Goal: Register for event/course

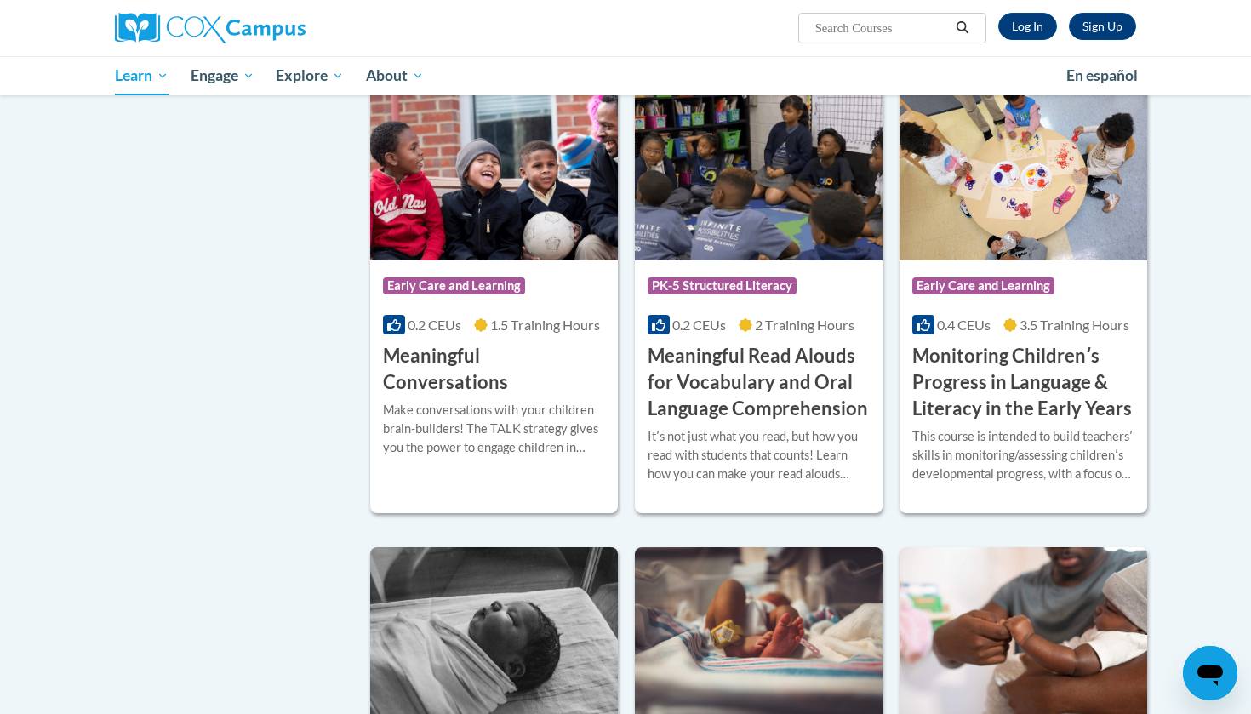
scroll to position [2486, 0]
click at [987, 407] on h3 "Monitoring Childrenʹs Progress in Language & Literacy in the Early Years" at bounding box center [1024, 381] width 222 height 78
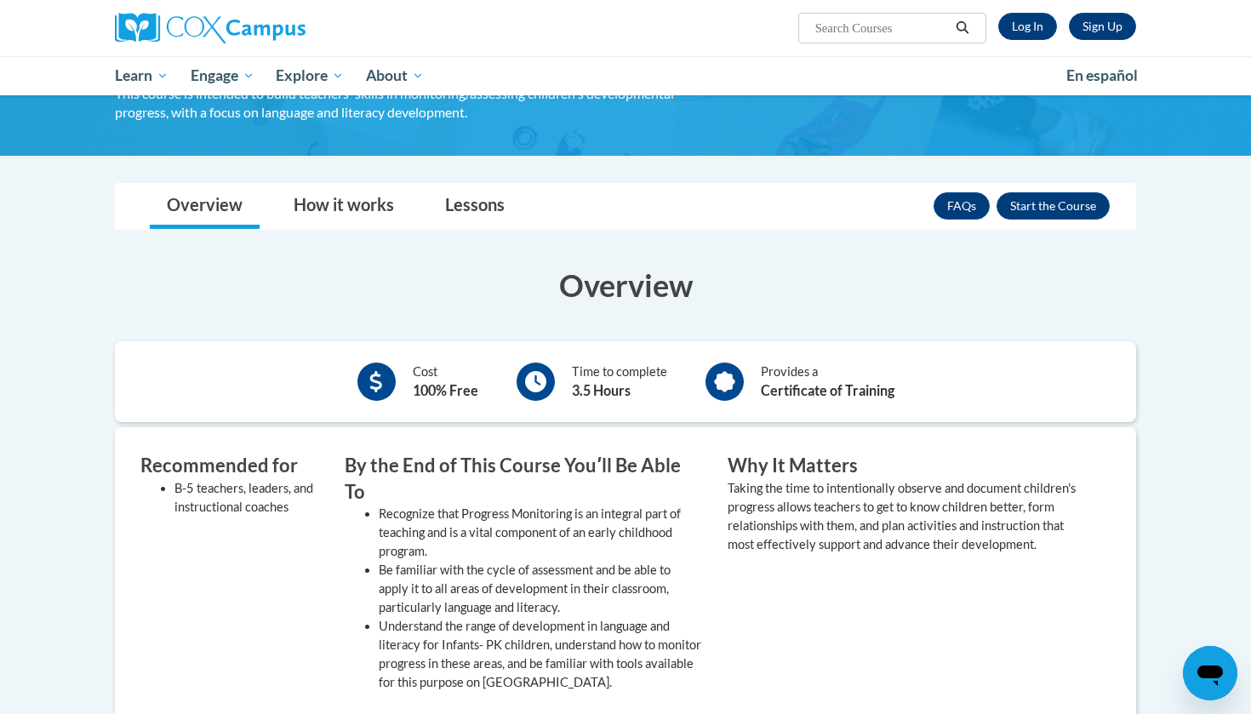
scroll to position [234, 0]
click at [1022, 9] on div "Sign Up Log In Search Search..." at bounding box center [800, 21] width 698 height 43
click at [1024, 24] on link "Log In" at bounding box center [1028, 26] width 59 height 27
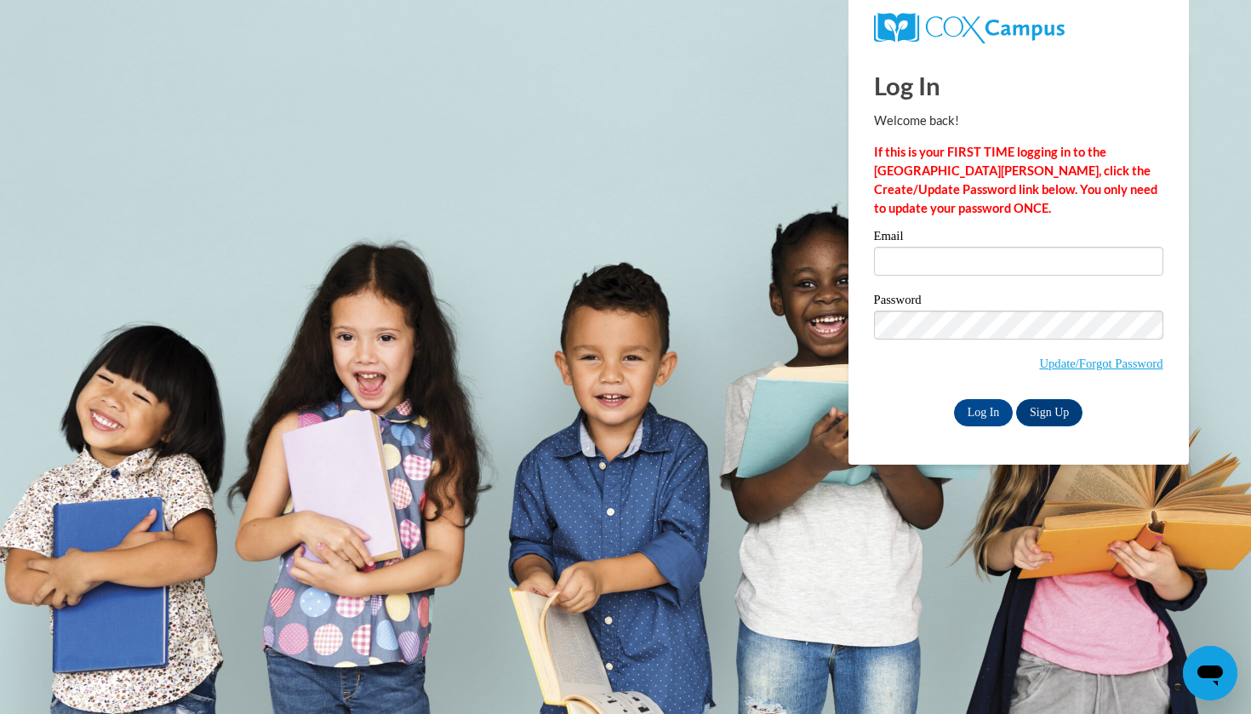
click at [1014, 233] on label "Email" at bounding box center [1018, 238] width 289 height 17
click at [1014, 247] on input "Email" at bounding box center [1018, 261] width 289 height 29
click at [996, 268] on input "Email" at bounding box center [1018, 261] width 289 height 29
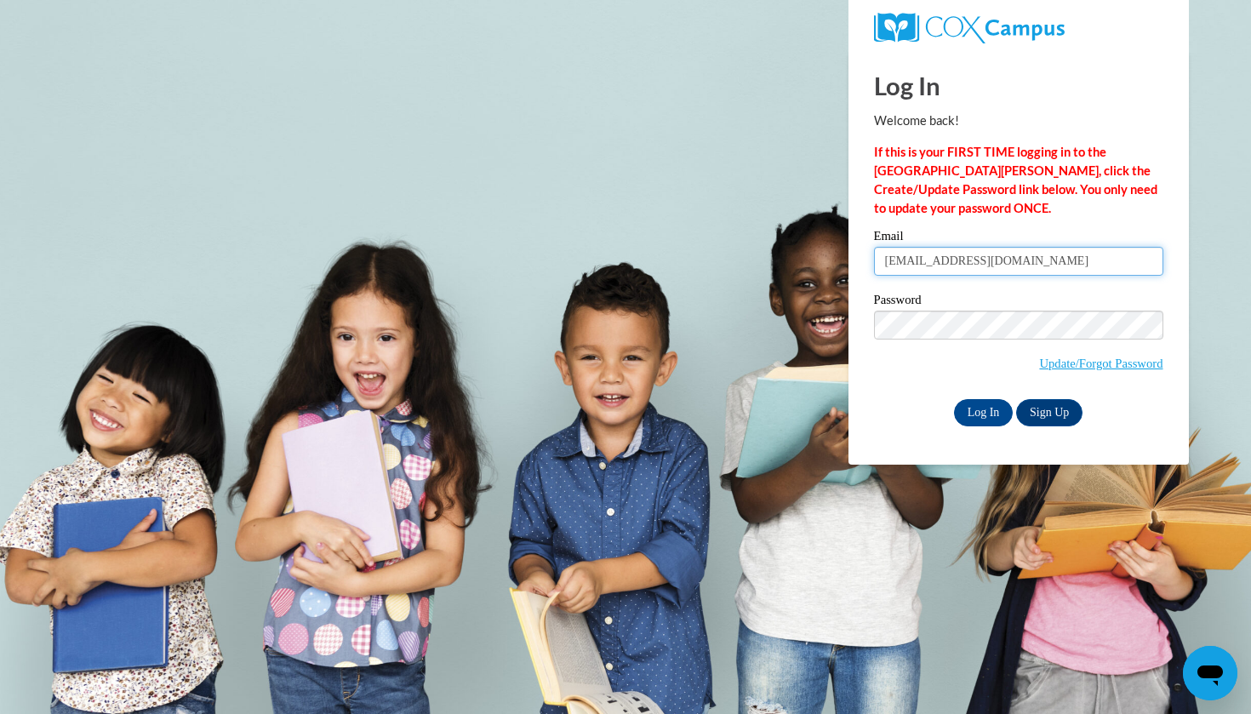
type input "sarahp1105@gmail.com"
click at [976, 417] on input "Log In" at bounding box center [984, 412] width 60 height 27
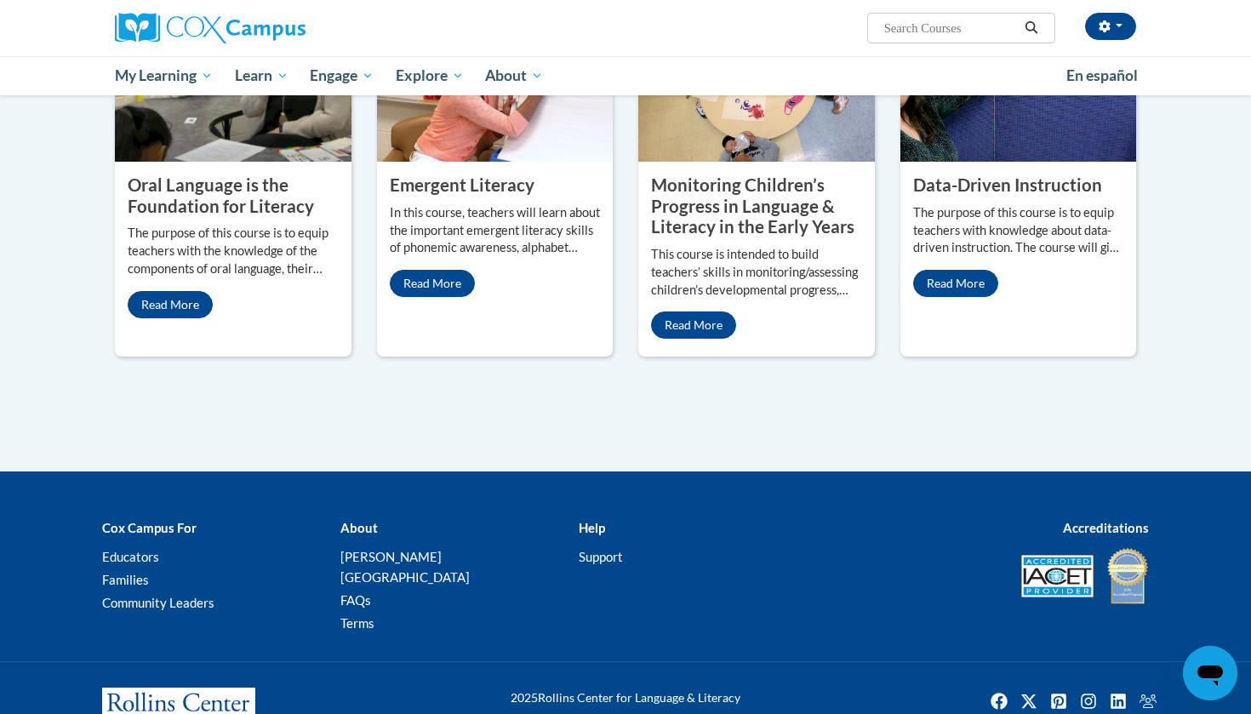
scroll to position [1476, 0]
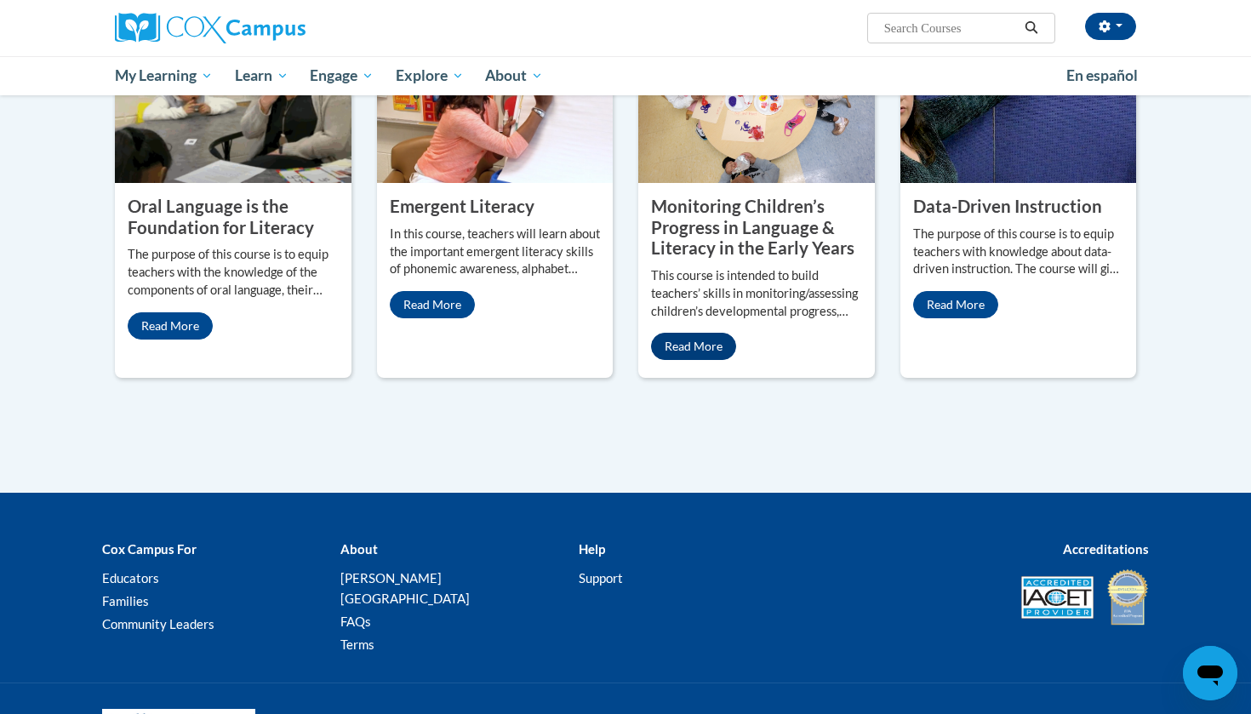
click at [711, 360] on link "Read More" at bounding box center [693, 346] width 85 height 27
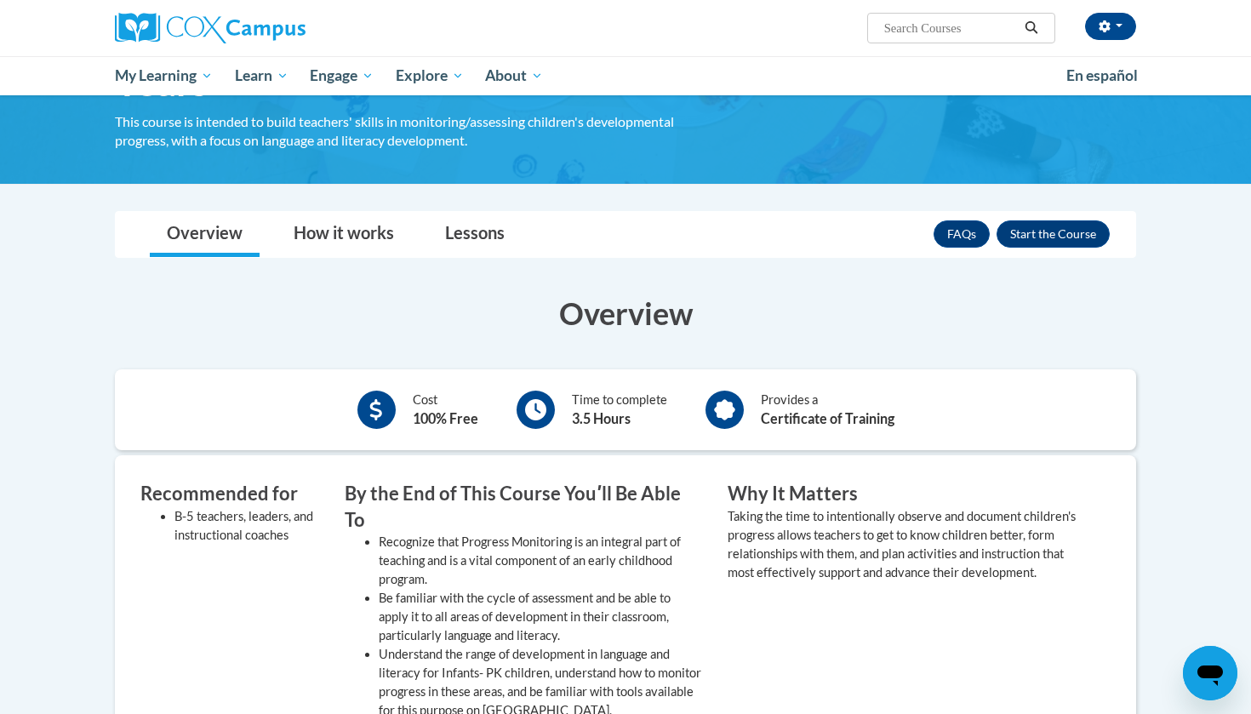
scroll to position [203, 0]
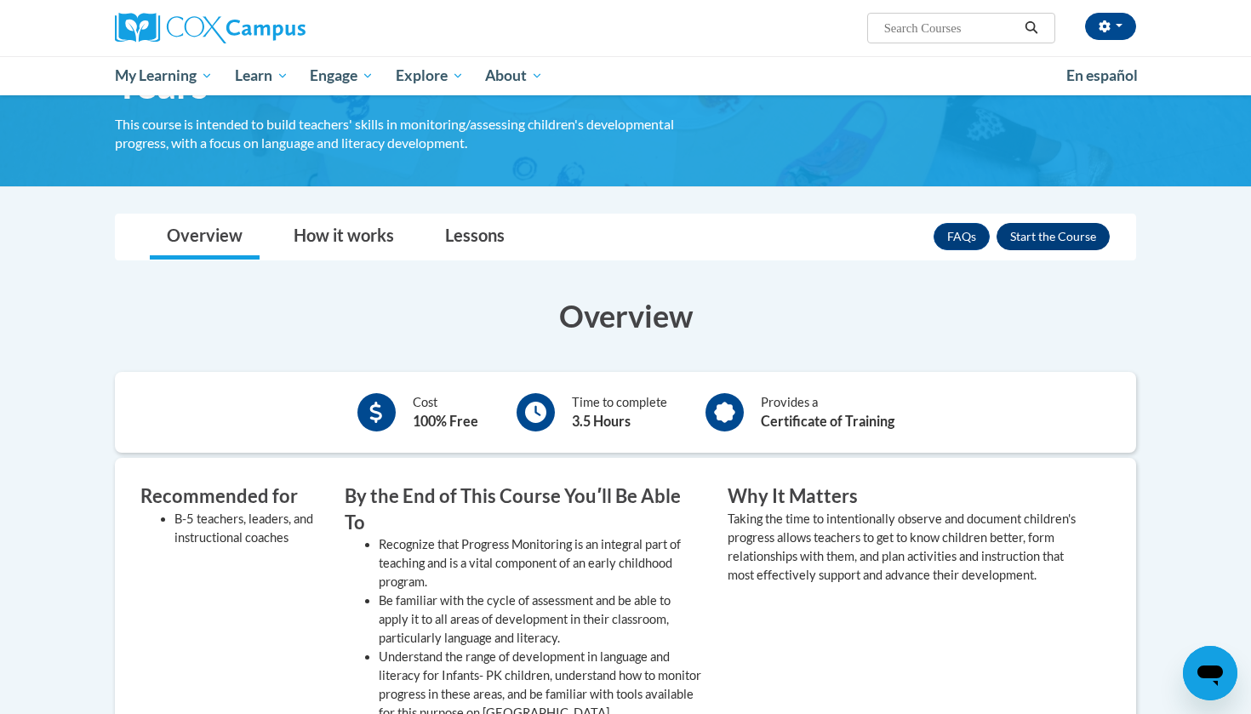
click at [1037, 231] on button "Enroll" at bounding box center [1053, 236] width 113 height 27
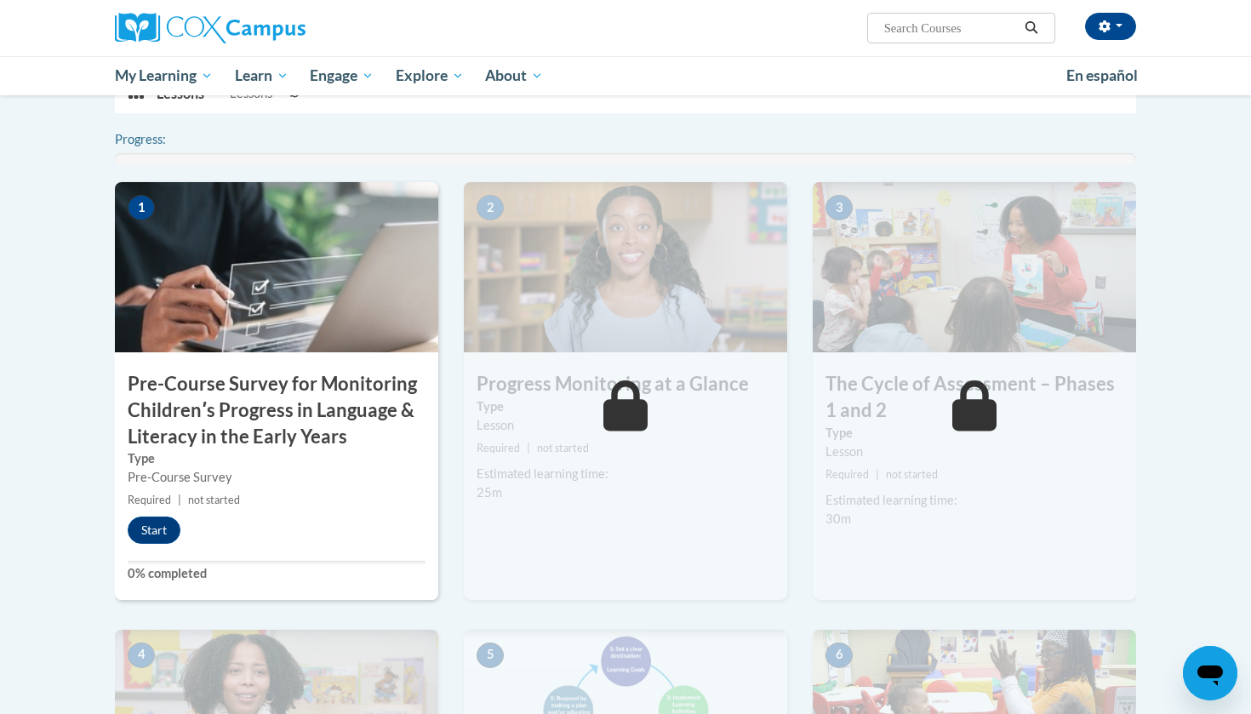
scroll to position [419, 0]
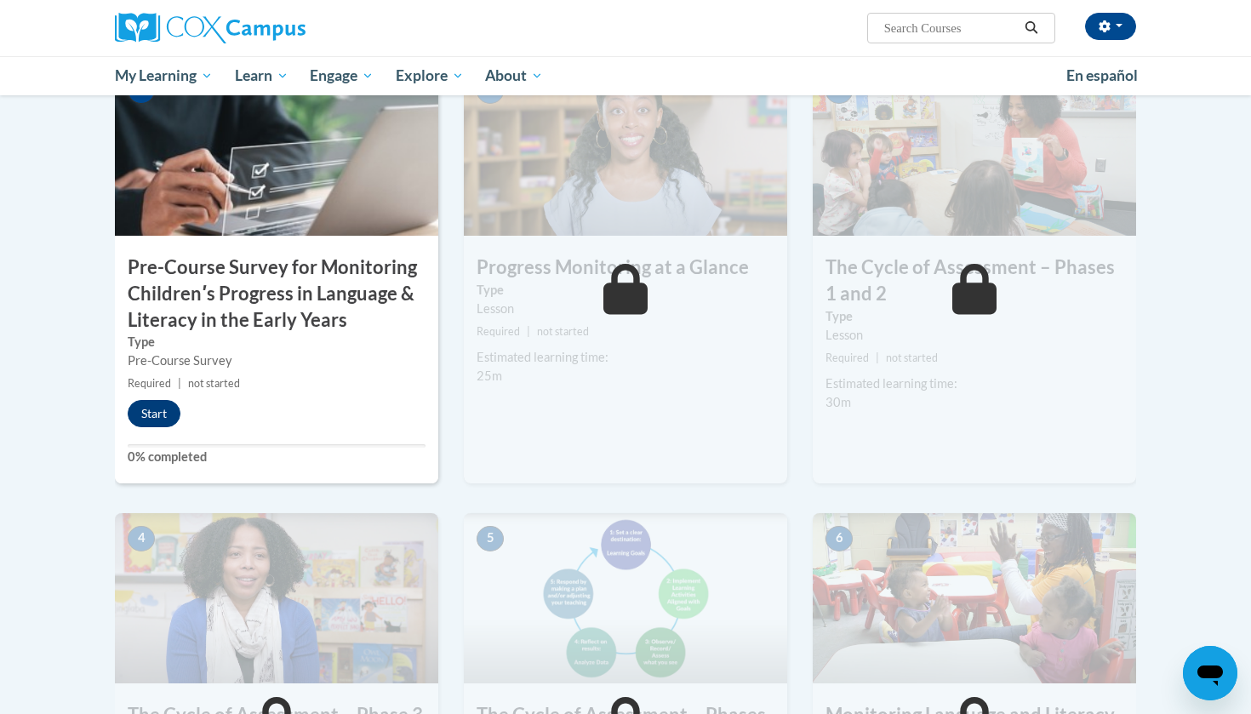
click at [151, 415] on button "Start" at bounding box center [154, 413] width 53 height 27
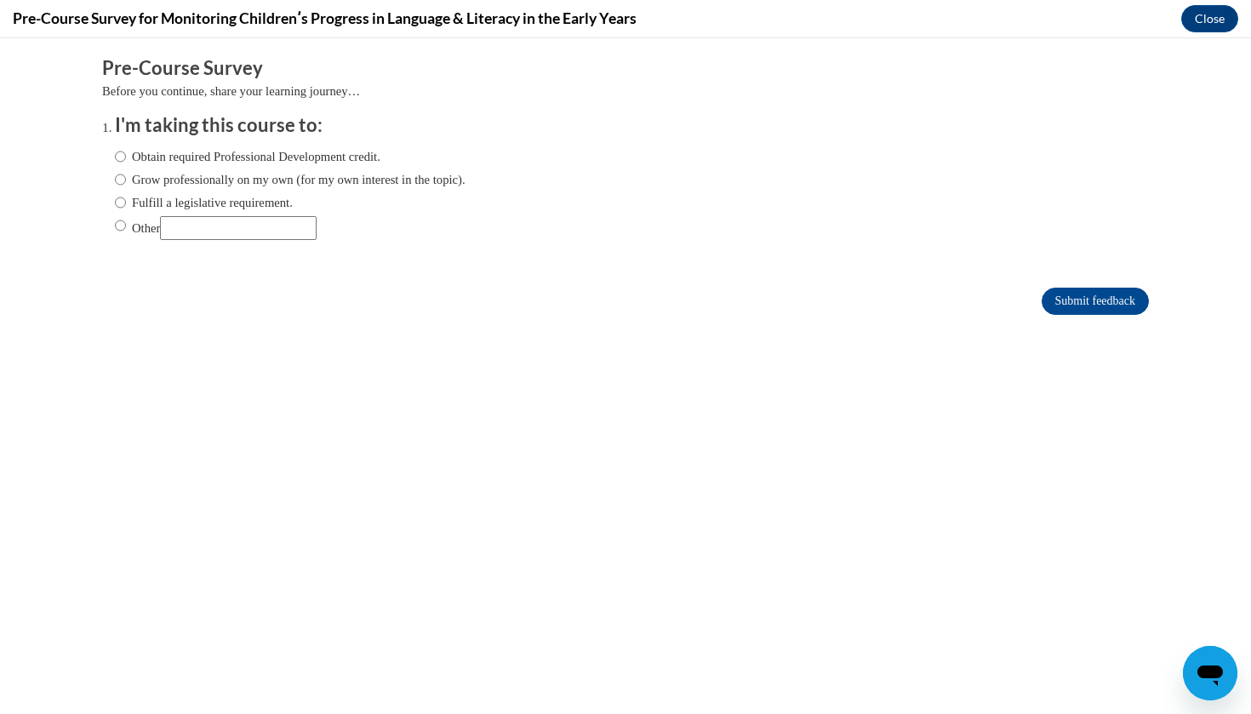
scroll to position [0, 0]
click at [277, 201] on label "Fulfill a legislative requirement." at bounding box center [204, 202] width 178 height 19
click at [126, 201] on input "Fulfill a legislative requirement." at bounding box center [120, 202] width 11 height 19
radio input "true"
click at [277, 201] on label "Fulfill a legislative requirement." at bounding box center [204, 202] width 178 height 19
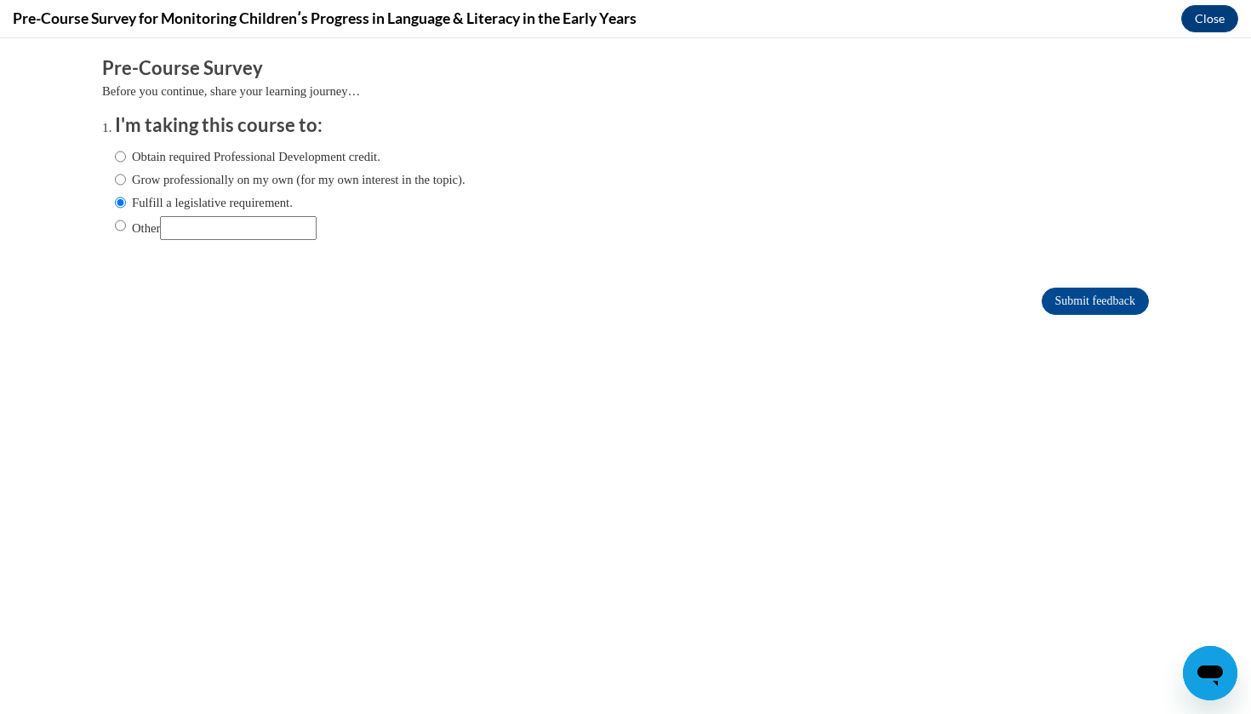
click at [126, 201] on input "Fulfill a legislative requirement." at bounding box center [120, 202] width 11 height 19
click at [278, 178] on label "Grow professionally on my own (for my own interest in the topic)." at bounding box center [290, 179] width 351 height 19
click at [126, 178] on input "Grow professionally on my own (for my own interest in the topic)." at bounding box center [120, 179] width 11 height 19
radio input "true"
click at [1120, 289] on input "Submit feedback" at bounding box center [1095, 301] width 107 height 27
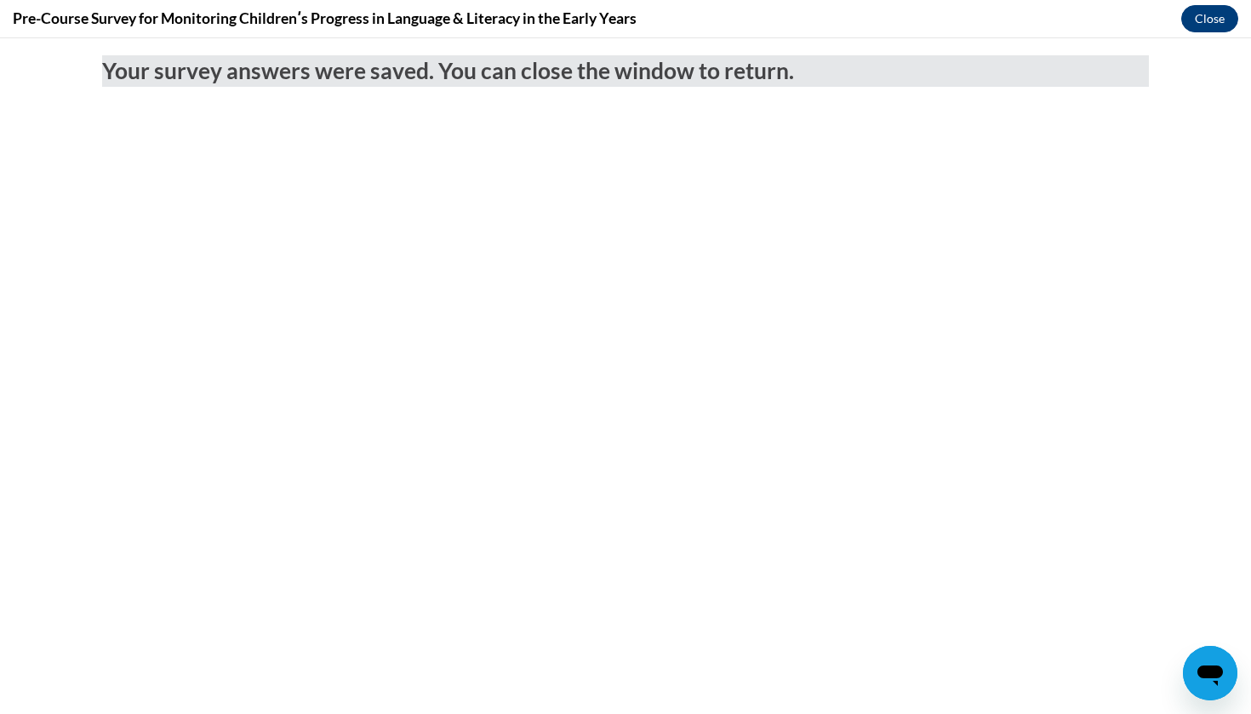
click at [1217, 23] on button "Close" at bounding box center [1210, 18] width 57 height 27
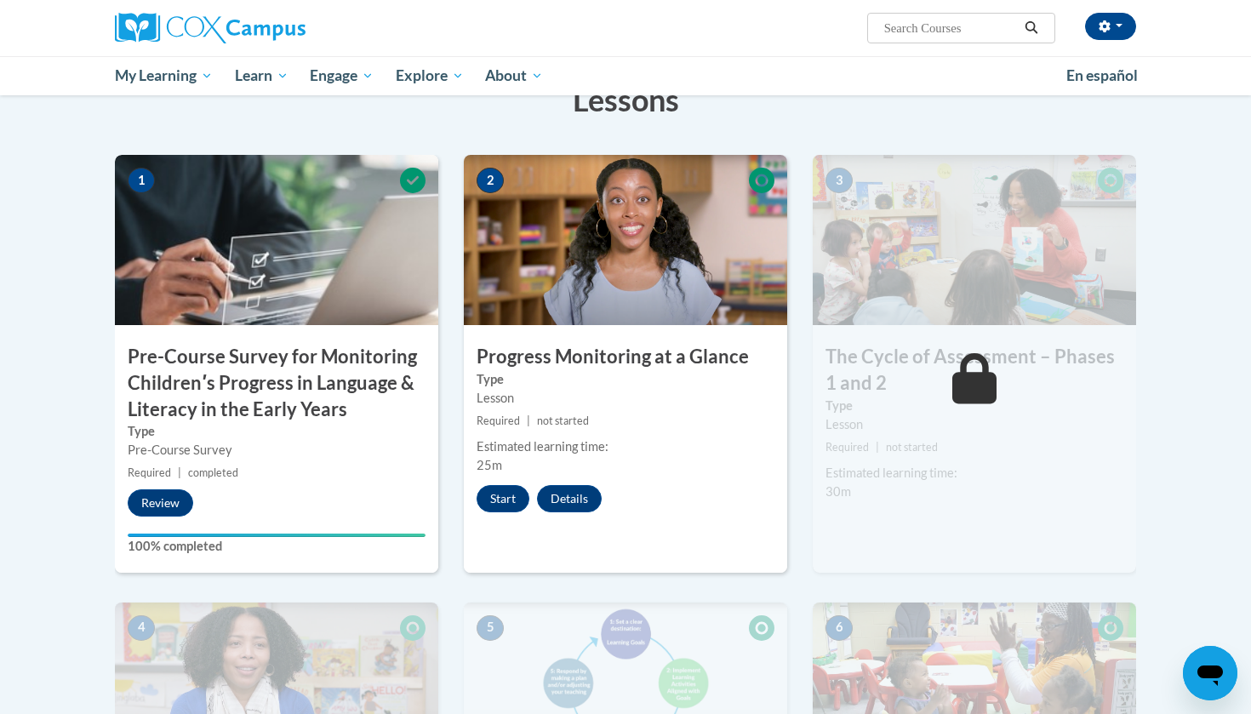
scroll to position [497, 0]
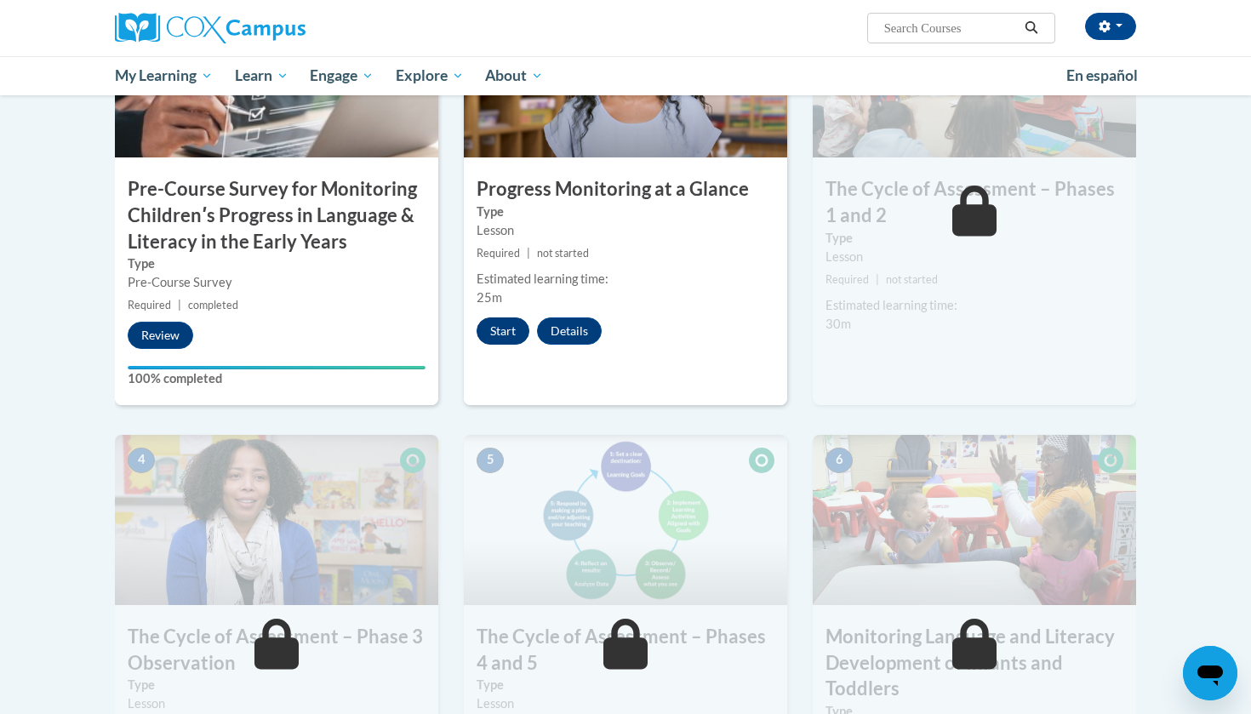
click at [512, 331] on button "Start" at bounding box center [503, 331] width 53 height 27
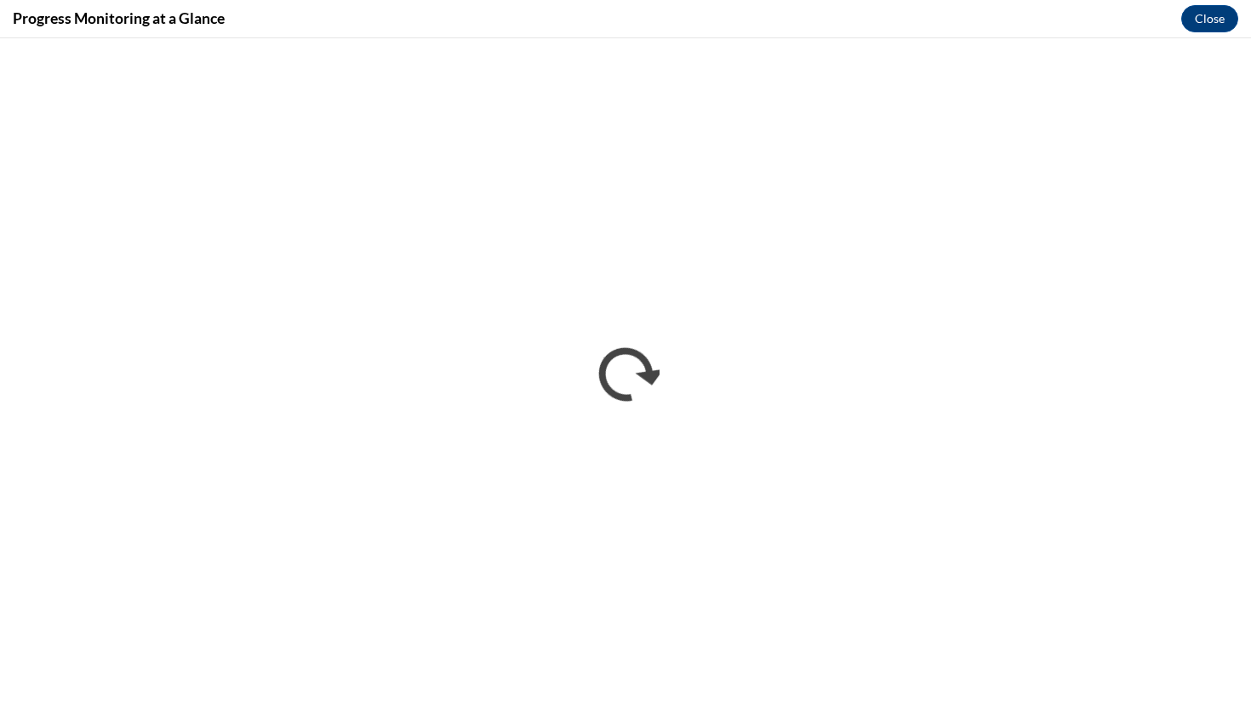
scroll to position [0, 0]
